Goal: Transaction & Acquisition: Purchase product/service

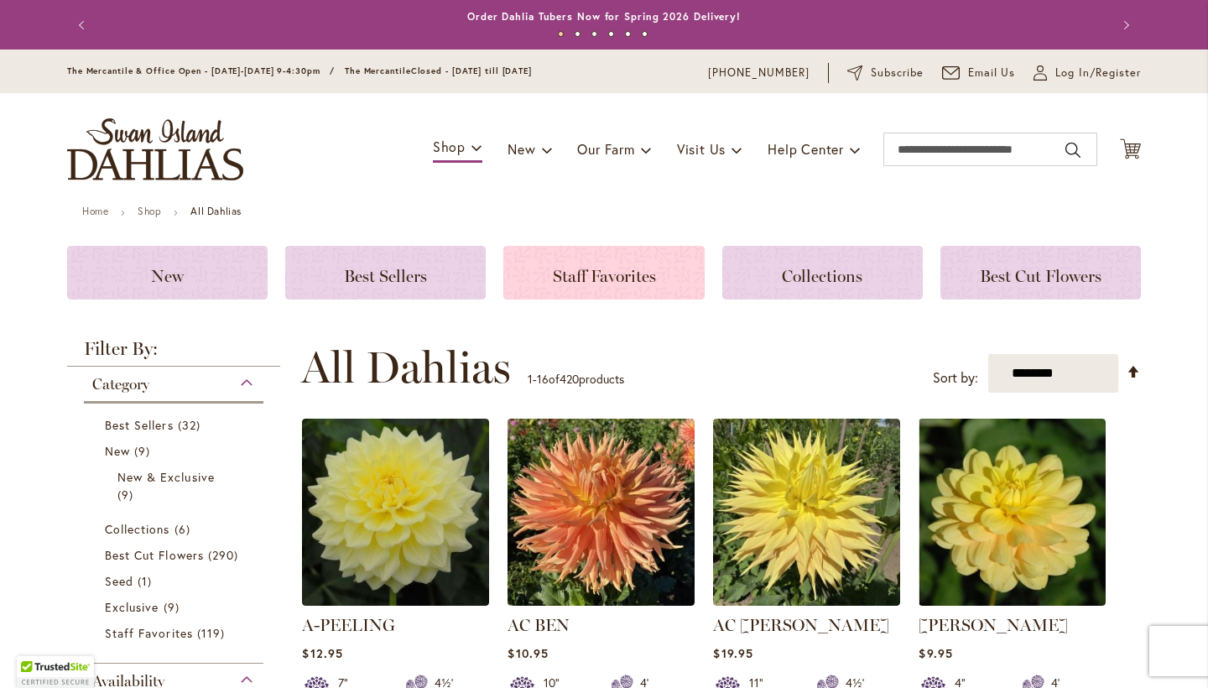
click at [561, 275] on span "Staff Favorites" at bounding box center [604, 276] width 103 height 20
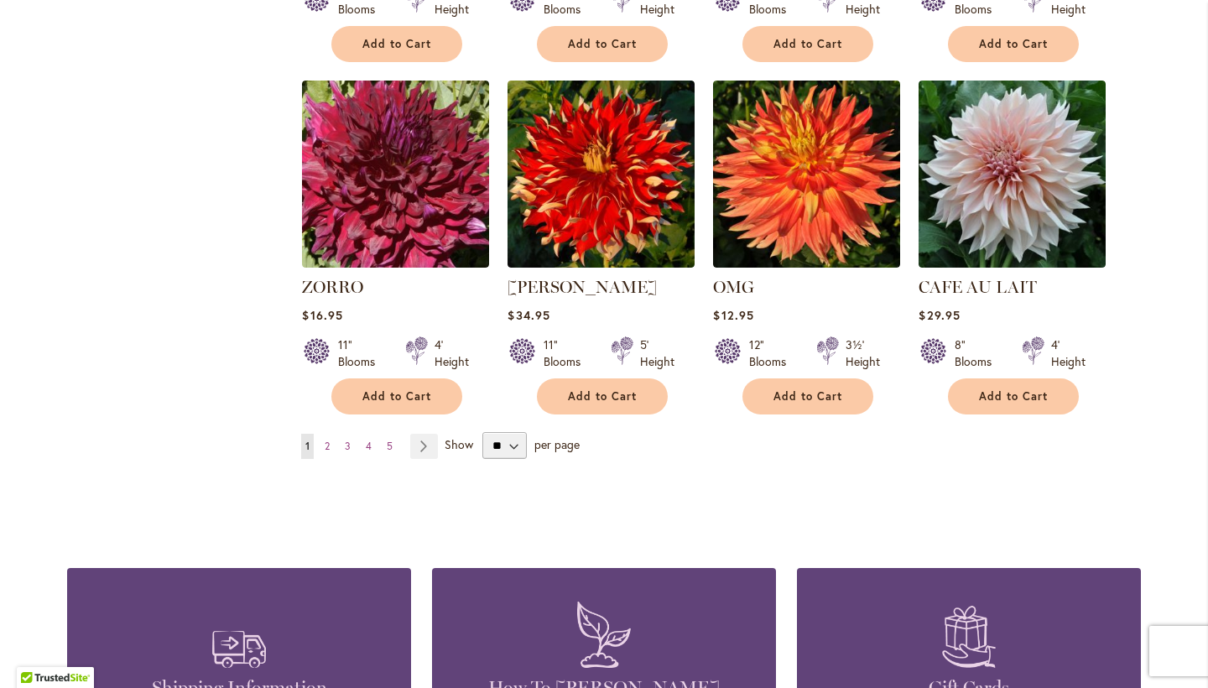
scroll to position [1327, 0]
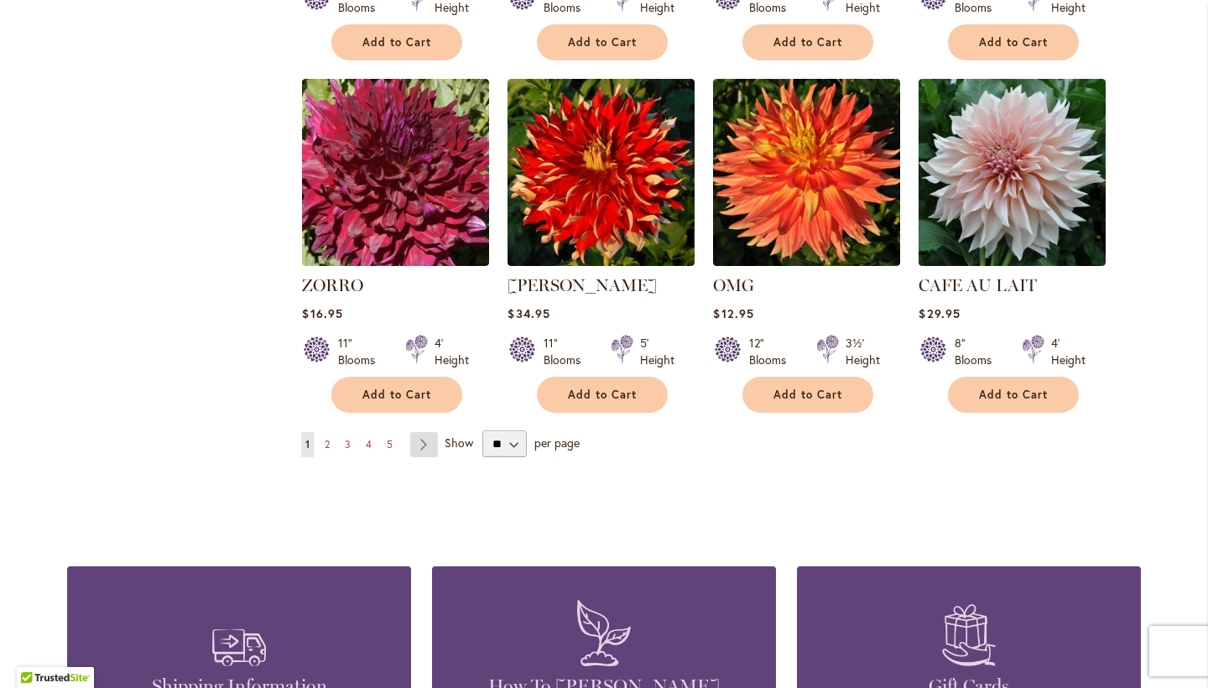
click at [427, 444] on link "Page Next" at bounding box center [424, 444] width 28 height 25
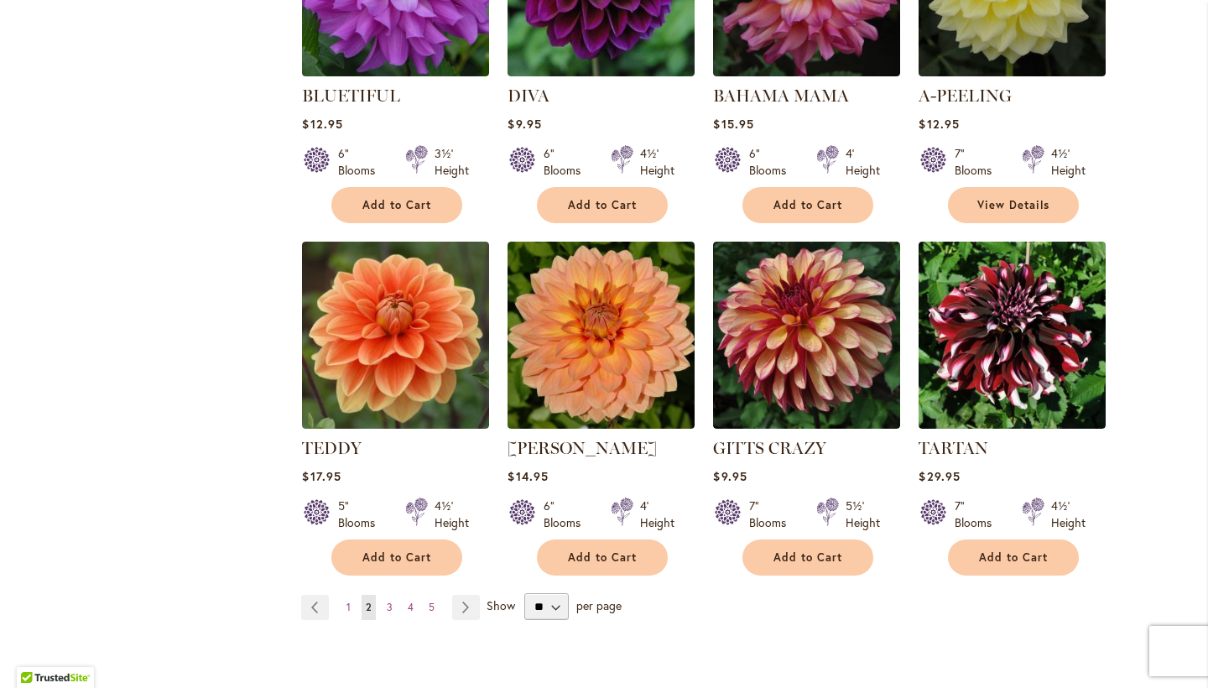
scroll to position [1188, 0]
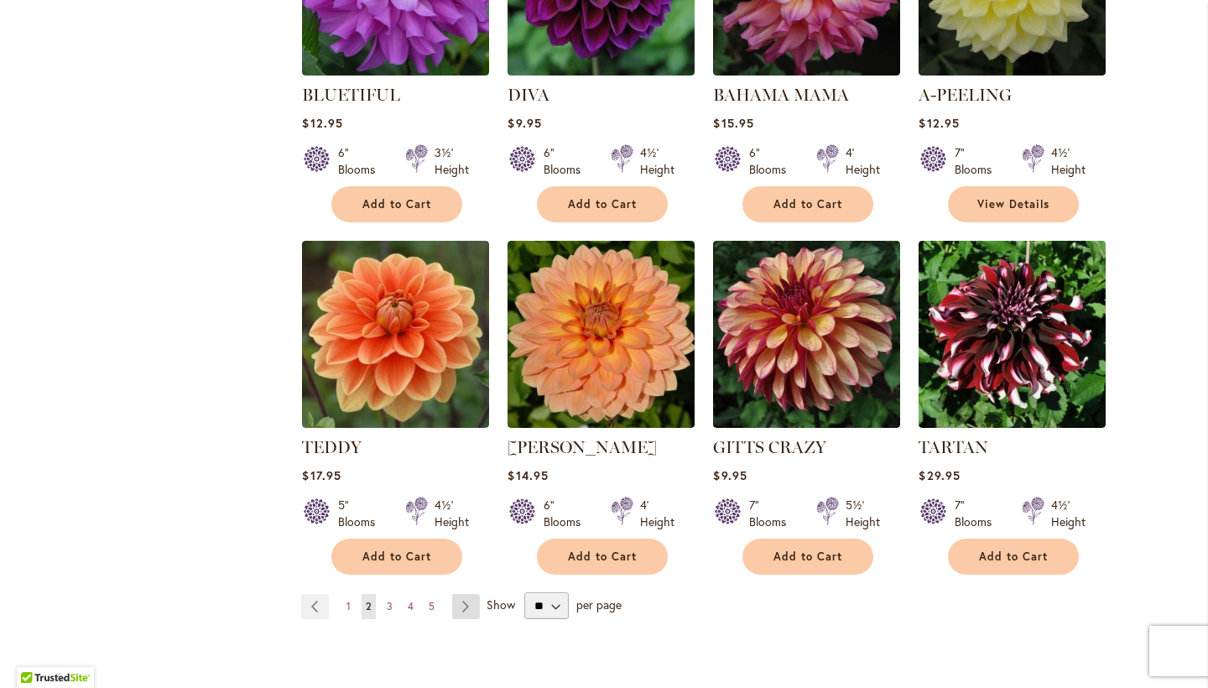
click at [466, 606] on link "Page Next" at bounding box center [466, 606] width 28 height 25
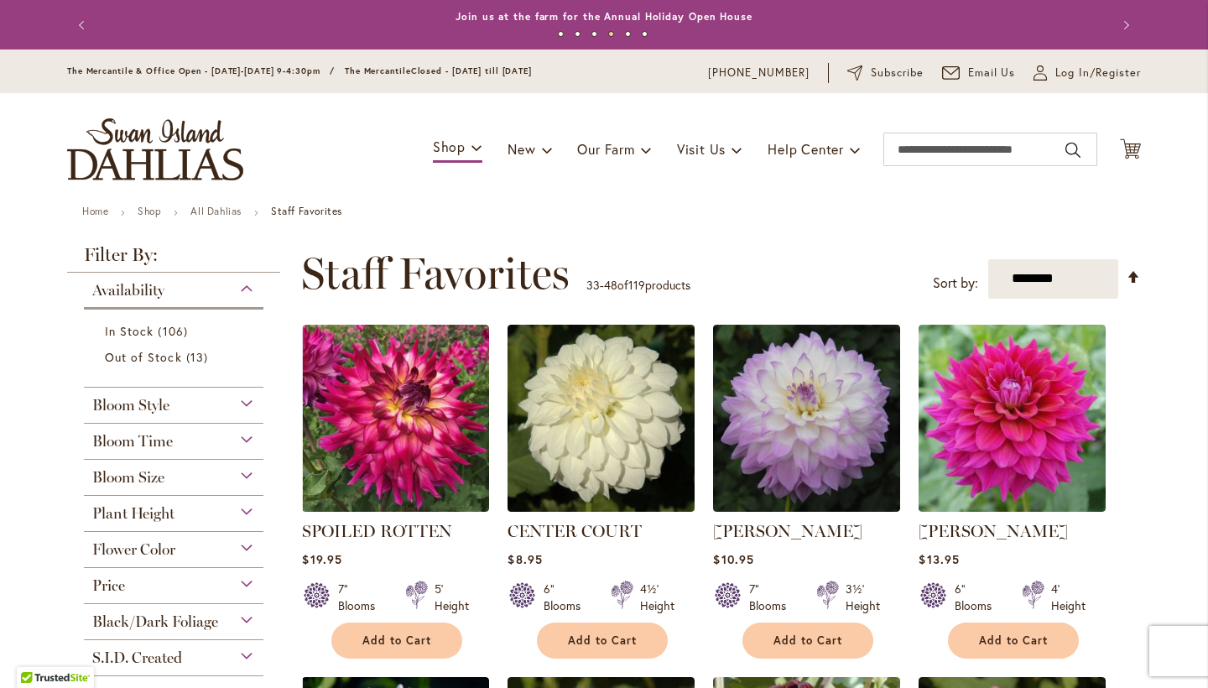
click at [176, 160] on img "store logo" at bounding box center [155, 149] width 176 height 62
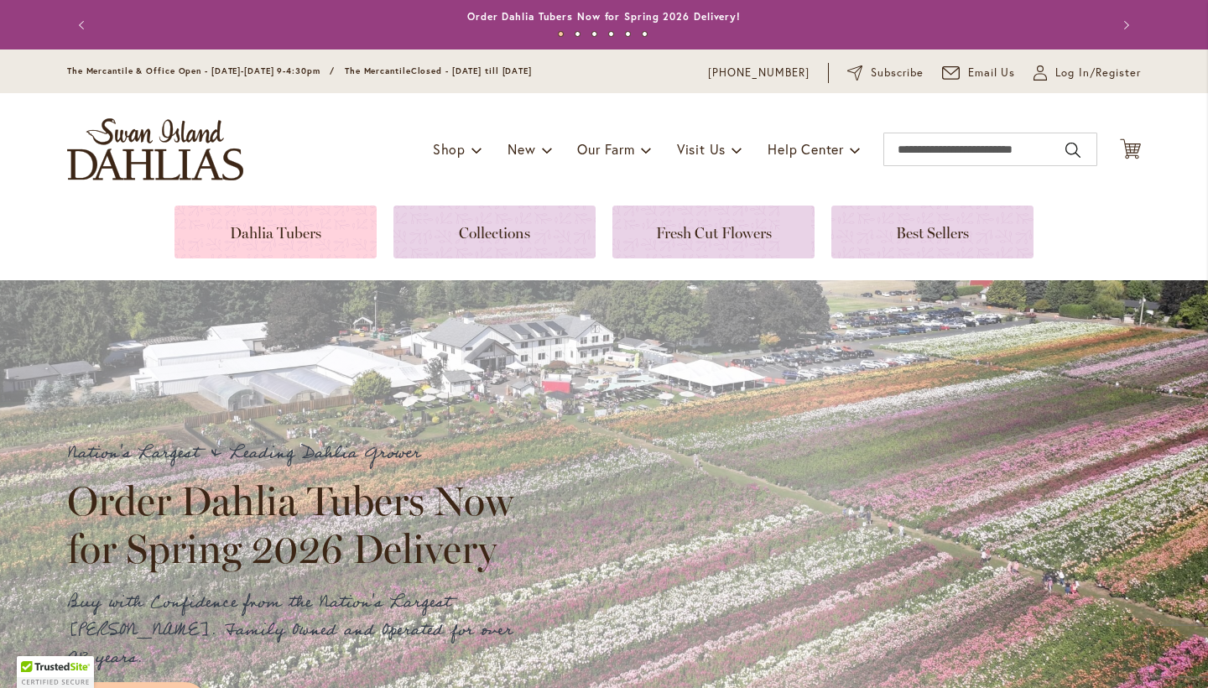
click at [293, 224] on link at bounding box center [276, 232] width 202 height 53
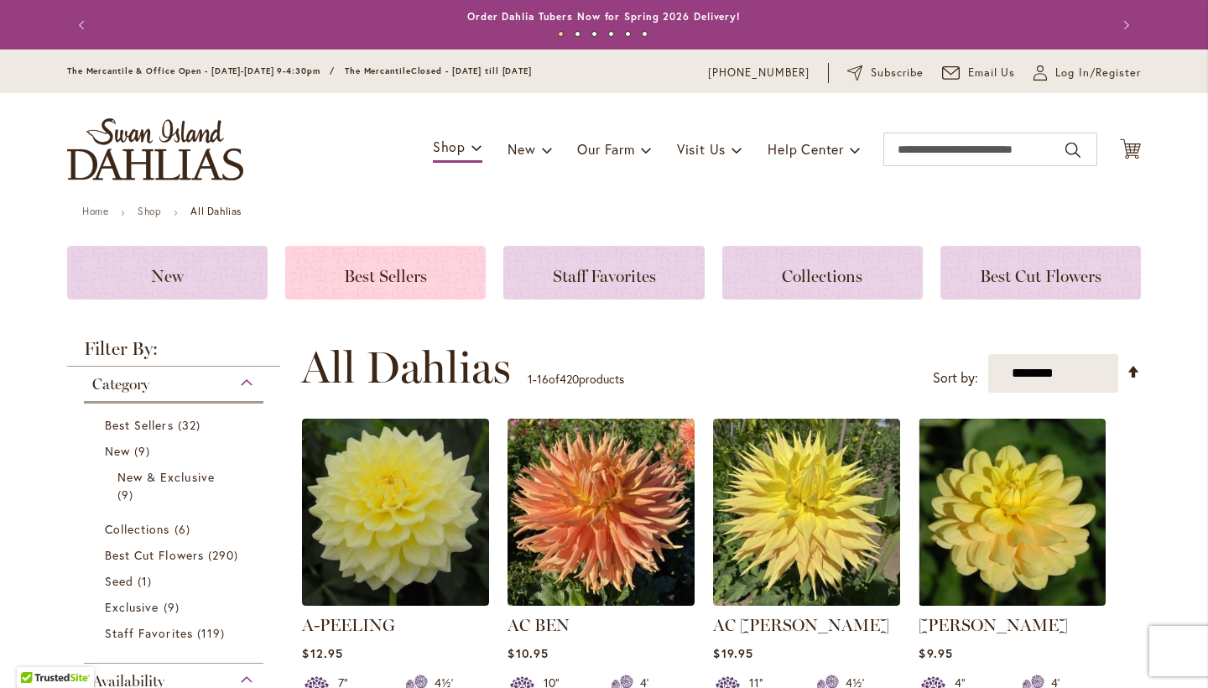
click at [388, 282] on span "Best Sellers" at bounding box center [385, 276] width 83 height 20
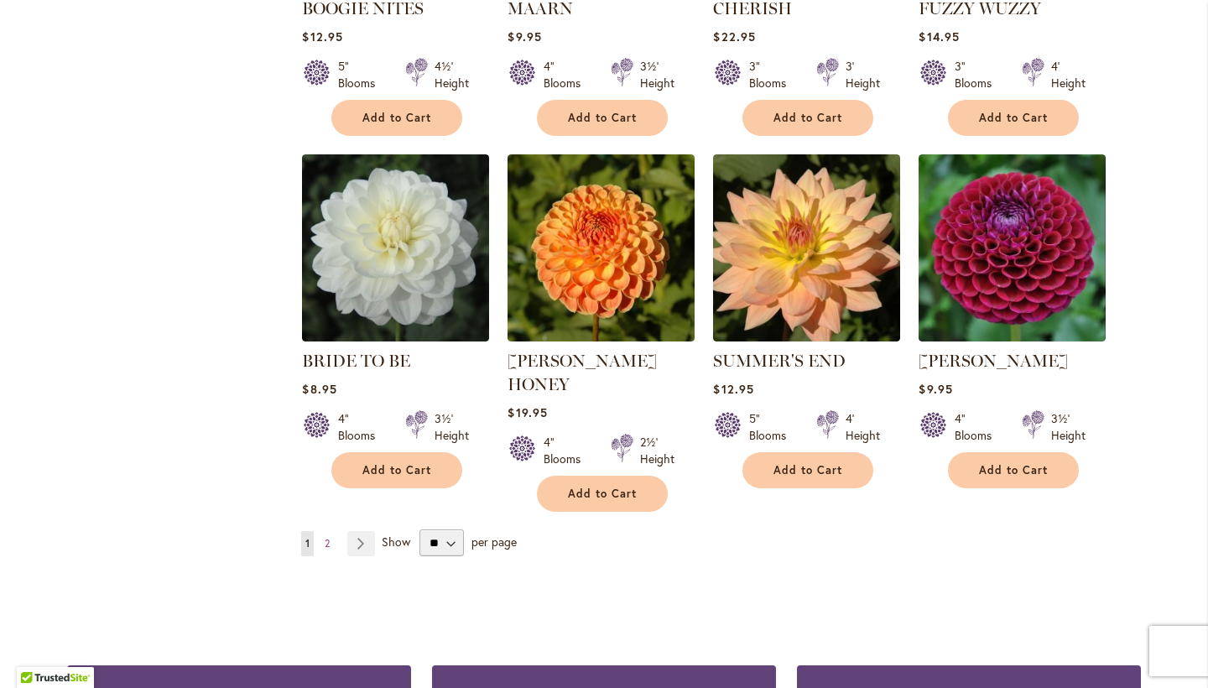
scroll to position [1254, 0]
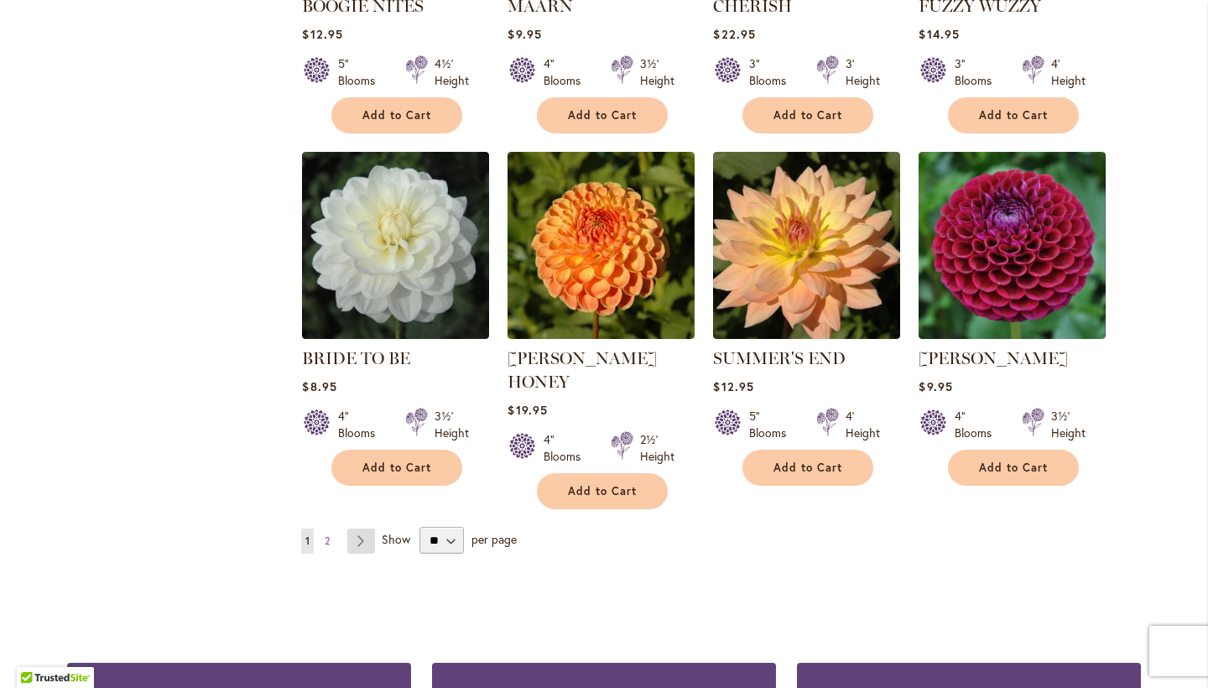
click at [360, 529] on link "Page Next" at bounding box center [361, 541] width 28 height 25
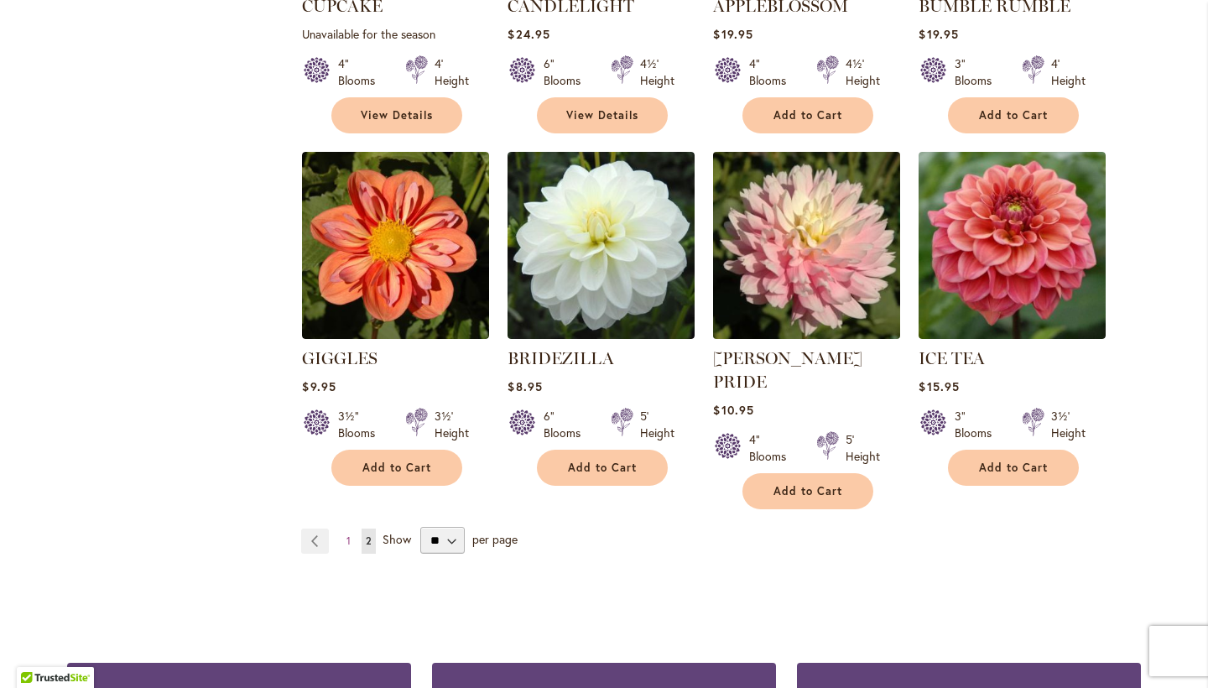
scroll to position [1231, 0]
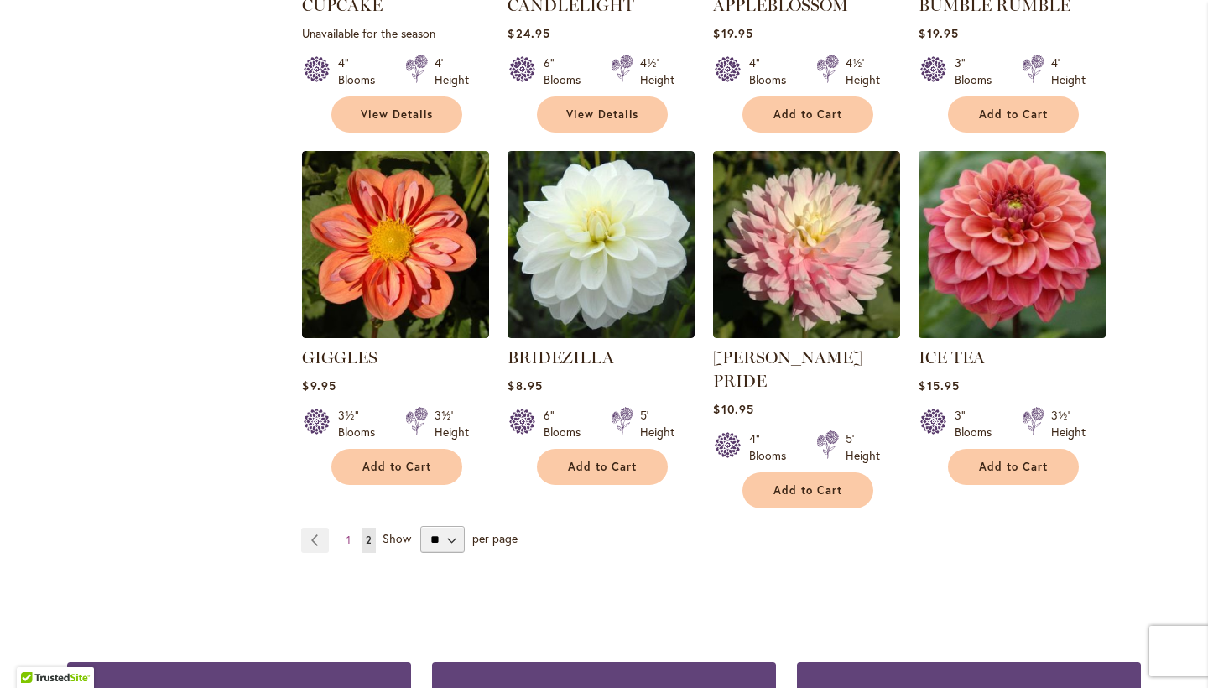
click at [1008, 250] on img at bounding box center [1013, 244] width 196 height 196
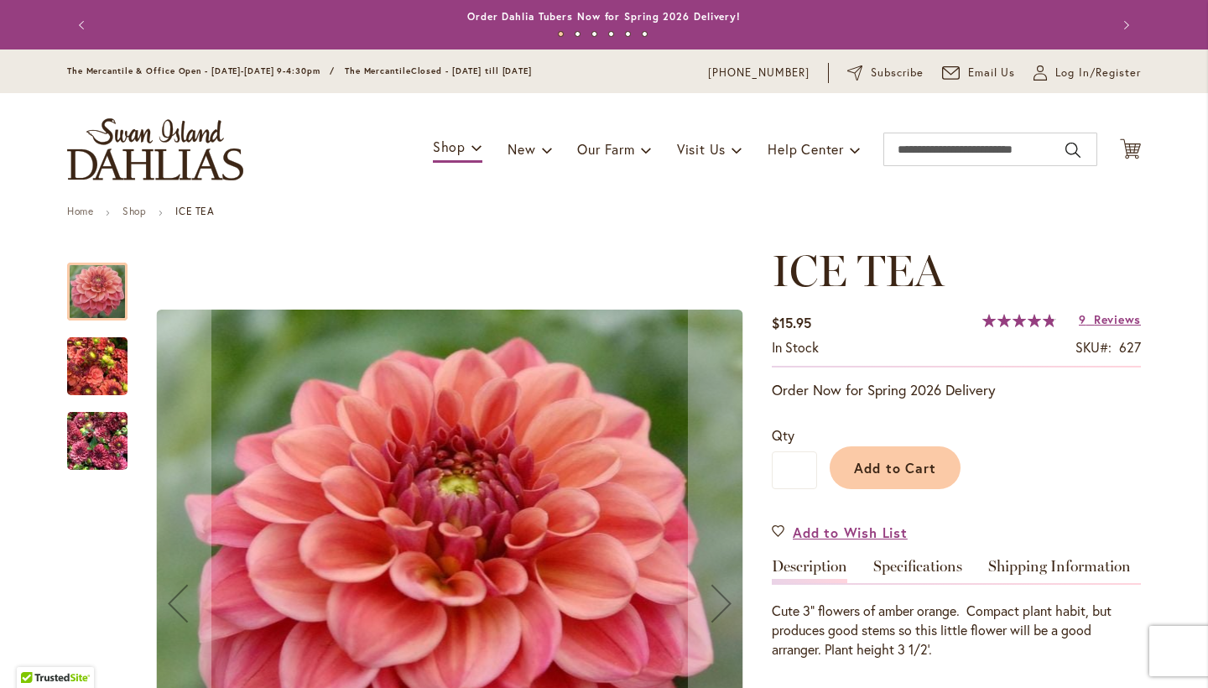
click at [100, 369] on img "ICE TEA" at bounding box center [97, 366] width 60 height 81
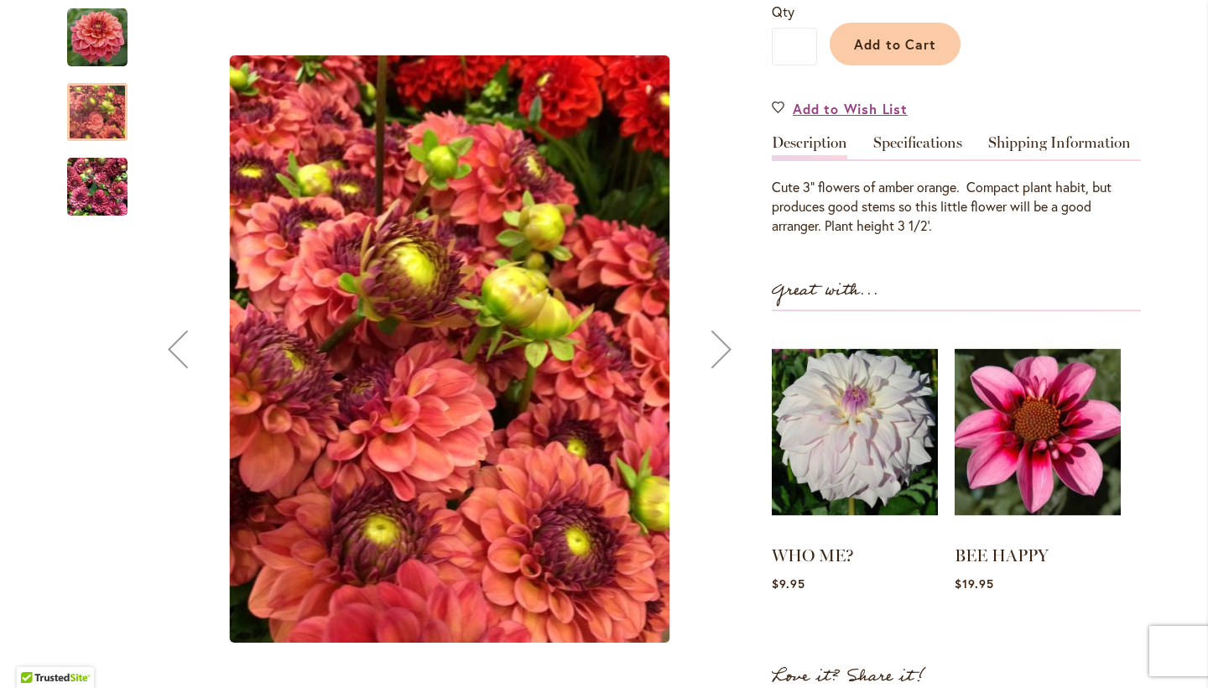
scroll to position [425, 0]
